Goal: Task Accomplishment & Management: Complete application form

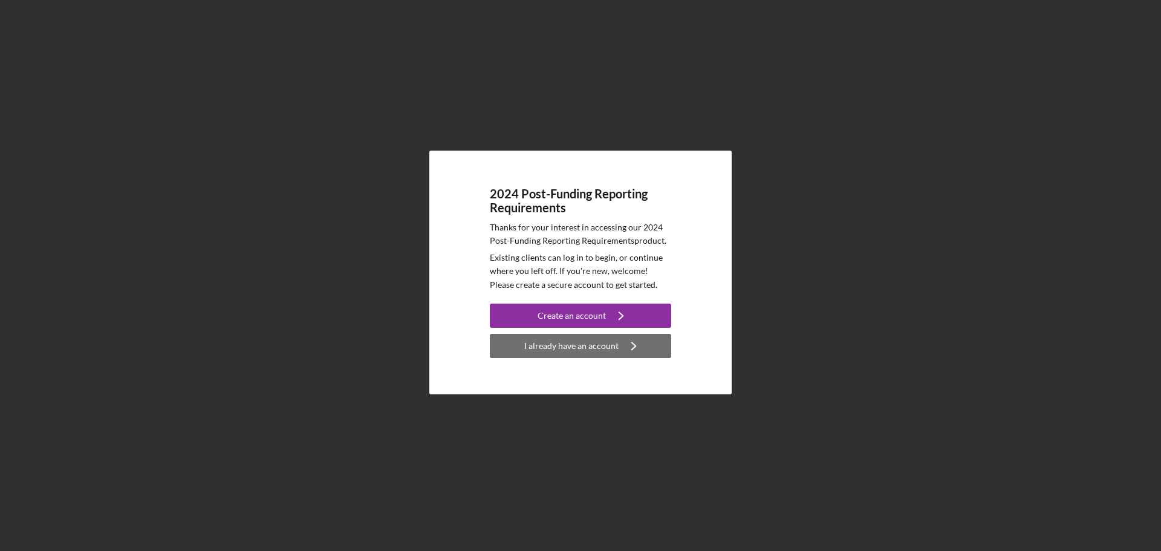
click at [581, 345] on div "I already have an account" at bounding box center [571, 346] width 94 height 24
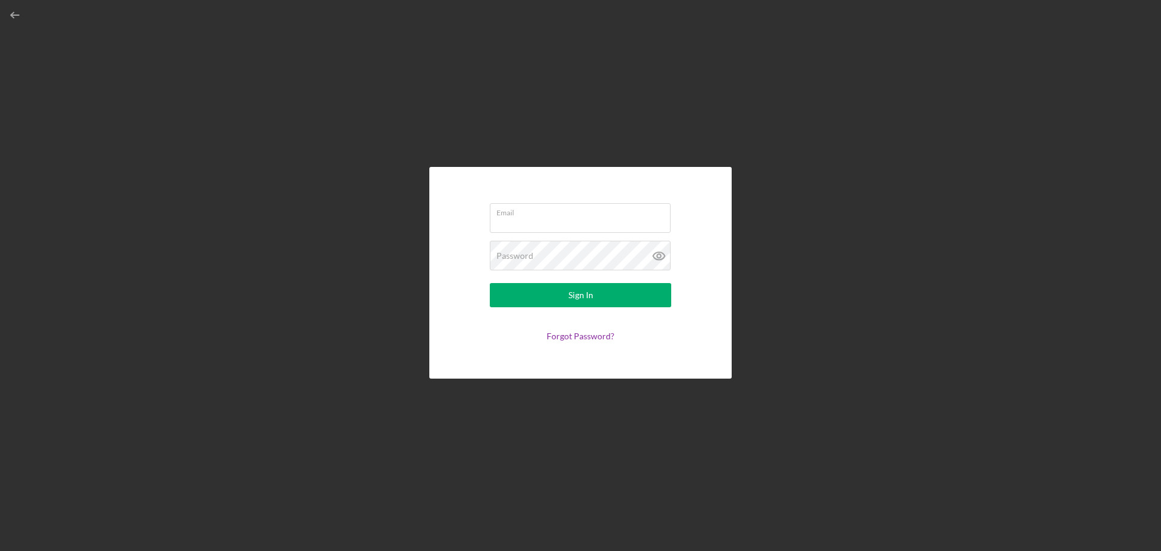
type input "[EMAIL_ADDRESS][DOMAIN_NAME]"
click at [569, 297] on div "Sign In" at bounding box center [581, 295] width 25 height 24
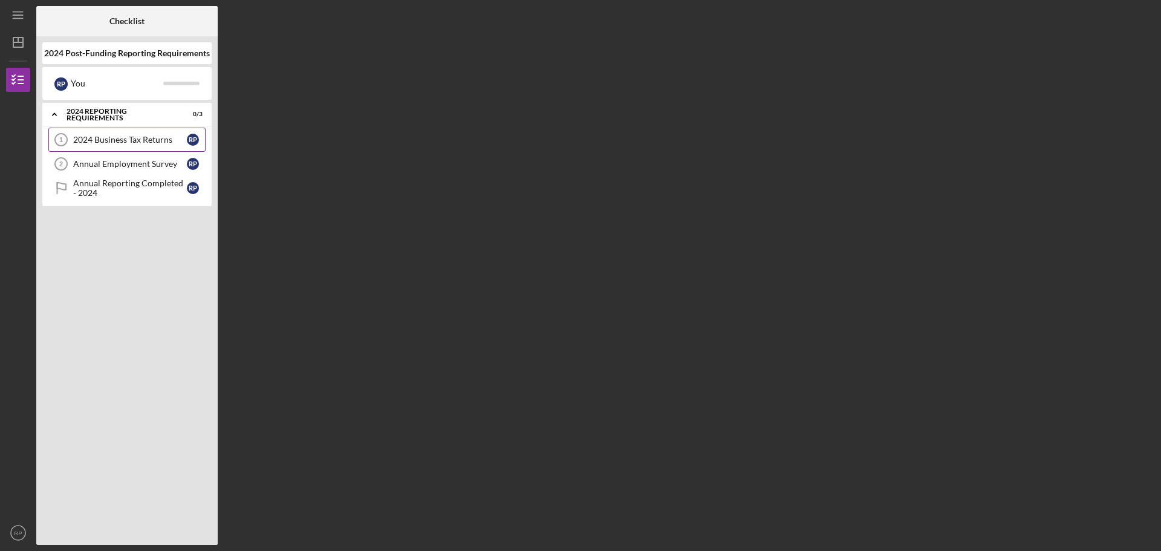
click at [133, 143] on div "2024 Business Tax Returns" at bounding box center [130, 140] width 114 height 10
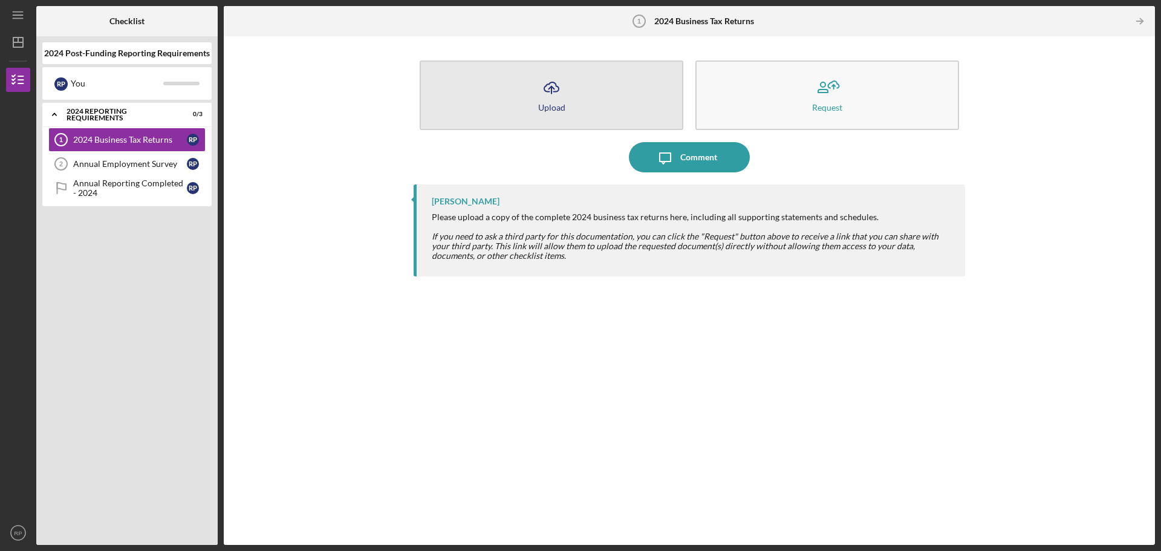
click at [558, 108] on div "Upload" at bounding box center [551, 107] width 27 height 9
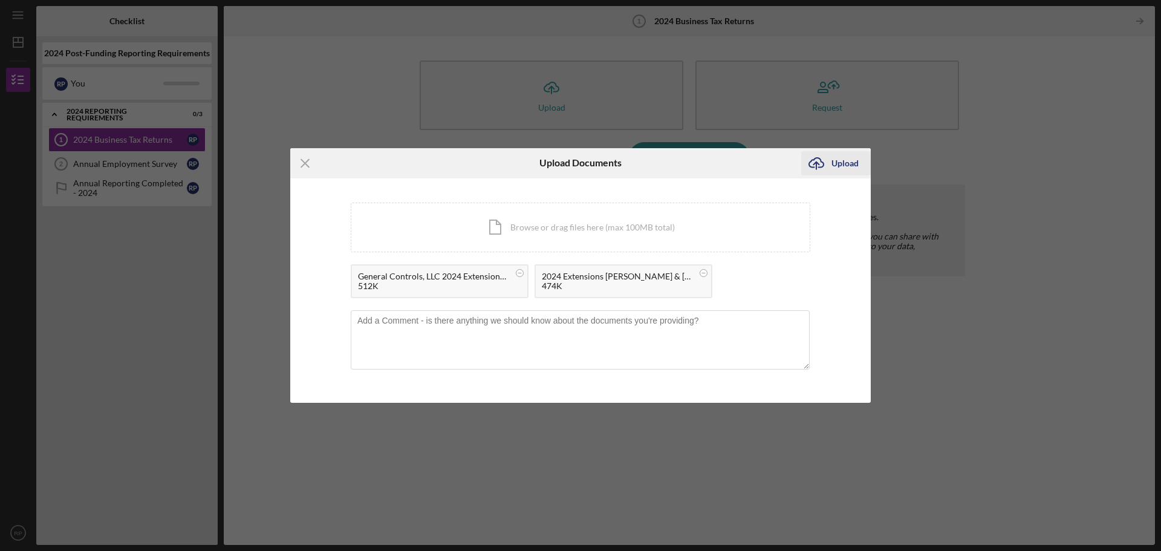
click at [841, 169] on div "Upload" at bounding box center [845, 163] width 27 height 24
